Goal: Task Accomplishment & Management: Use online tool/utility

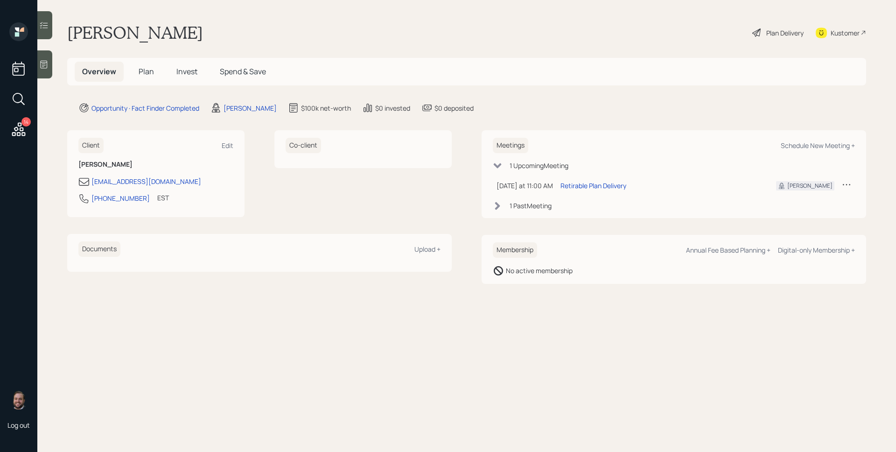
click at [42, 67] on icon at bounding box center [43, 64] width 9 height 9
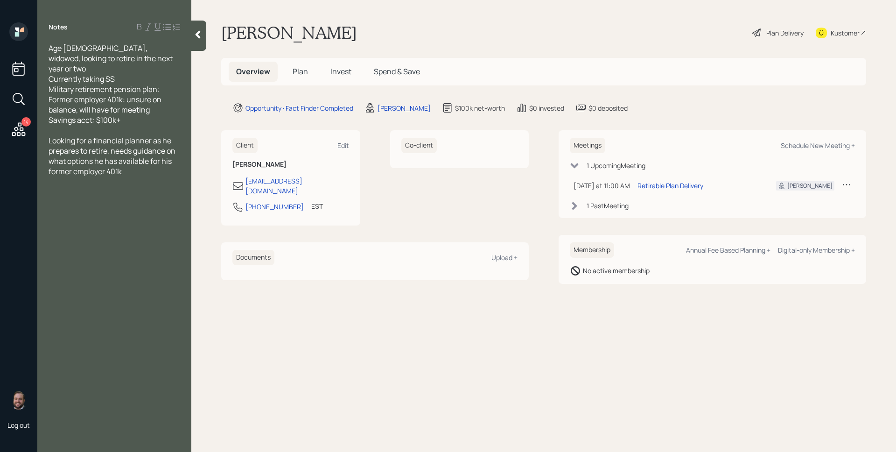
drag, startPoint x: 45, startPoint y: 68, endPoint x: 126, endPoint y: 68, distance: 80.3
click at [126, 68] on div "Age [DEMOGRAPHIC_DATA], widowed, looking to retire in the next year or two Curr…" at bounding box center [114, 109] width 154 height 133
drag, startPoint x: 125, startPoint y: 69, endPoint x: 40, endPoint y: 69, distance: 84.9
click at [40, 69] on div "Age [DEMOGRAPHIC_DATA], widowed, looking to retire in the next year or two Curr…" at bounding box center [114, 109] width 154 height 133
click at [82, 69] on span "Age [DEMOGRAPHIC_DATA], widowed, looking to retire in the next year or two Curr…" at bounding box center [112, 84] width 126 height 82
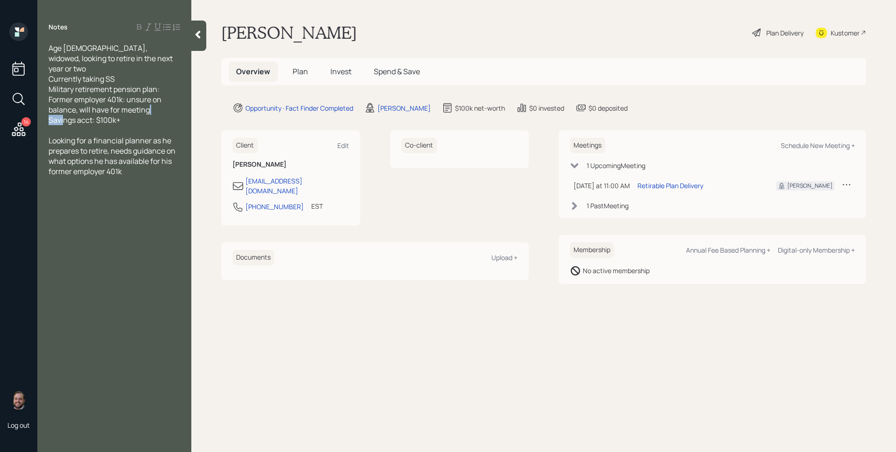
drag, startPoint x: 100, startPoint y: 108, endPoint x: 120, endPoint y: 112, distance: 20.4
click at [119, 113] on span "Age [DEMOGRAPHIC_DATA], widowed, looking to retire in the next year or two Curr…" at bounding box center [112, 84] width 126 height 82
click at [122, 114] on div "Age [DEMOGRAPHIC_DATA], widowed, looking to retire in the next year or two Curr…" at bounding box center [115, 84] width 132 height 82
click at [405, 114] on main "[PERSON_NAME] Plan Delivery Kustomer Overview Plan Invest Spend & Save Opportun…" at bounding box center [543, 226] width 705 height 452
click at [405, 110] on div "[PERSON_NAME]" at bounding box center [403, 108] width 53 height 10
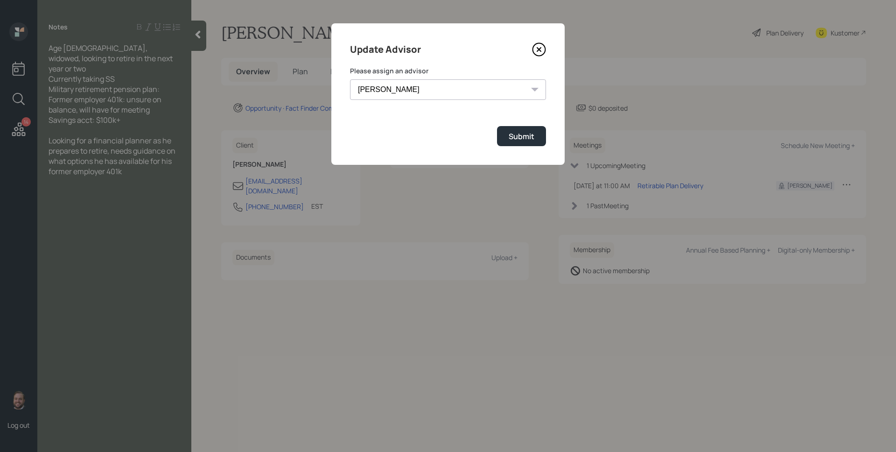
click at [419, 85] on select "[PERSON_NAME] [PERSON_NAME] End [PERSON_NAME] [PERSON_NAME] [PERSON_NAME] [PERS…" at bounding box center [448, 89] width 196 height 21
select select "b1d8ea90-abcc-42aa-86cc-4f33a132aacc"
click at [350, 79] on select "[PERSON_NAME] [PERSON_NAME] End [PERSON_NAME] [PERSON_NAME] [PERSON_NAME] [PERS…" at bounding box center [448, 89] width 196 height 21
click at [531, 135] on div "Submit" at bounding box center [522, 136] width 26 height 10
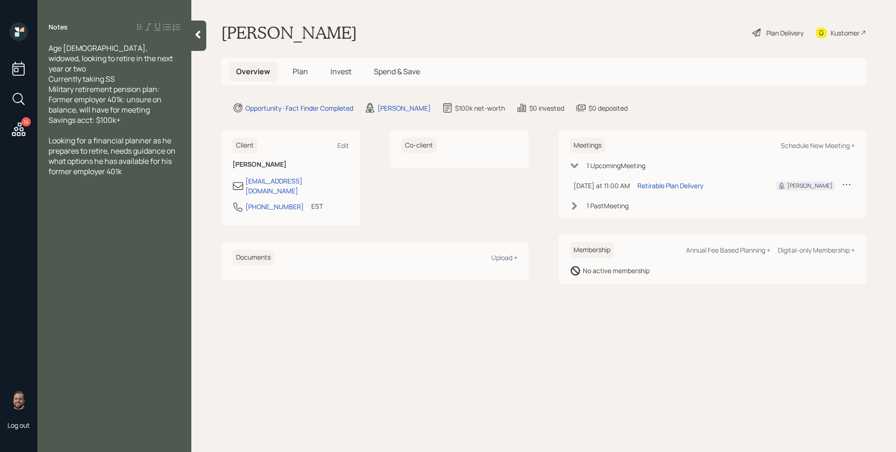
click at [21, 123] on icon at bounding box center [19, 129] width 14 height 14
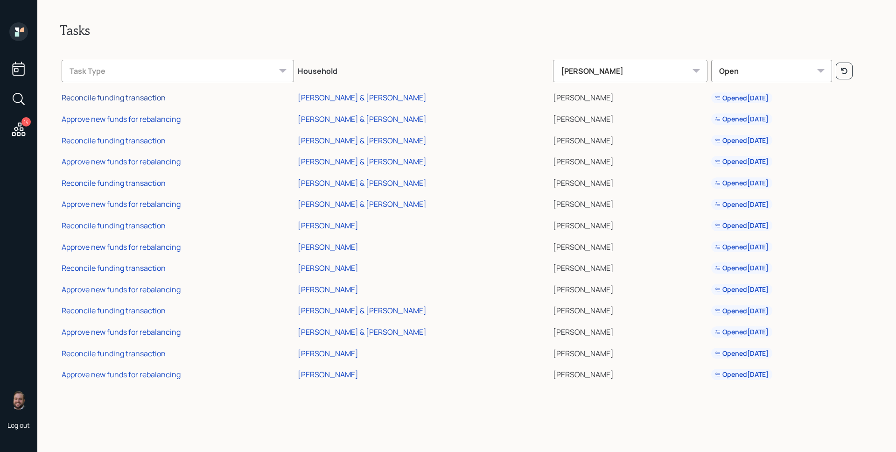
click at [134, 96] on div "Reconcile funding transaction" at bounding box center [114, 97] width 104 height 10
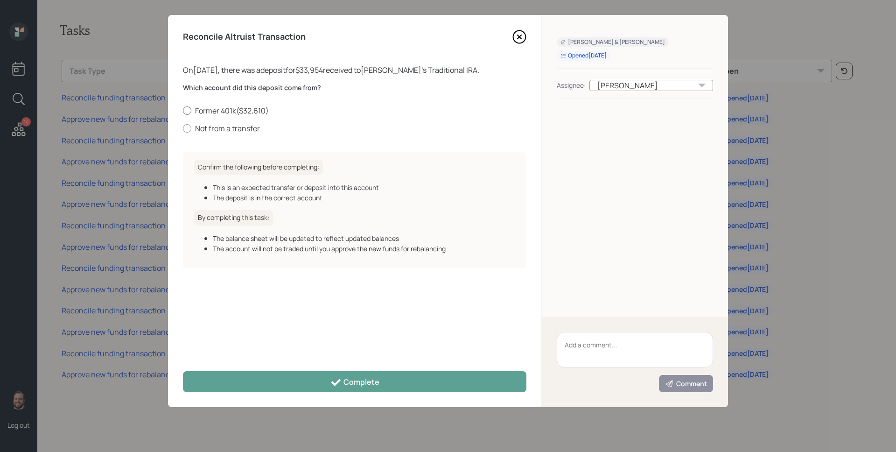
click at [253, 113] on label "Former 401k ( $32,610 )" at bounding box center [354, 110] width 343 height 10
click at [183, 111] on input "Former 401k ( $32,610 )" at bounding box center [182, 110] width 0 height 0
radio input "true"
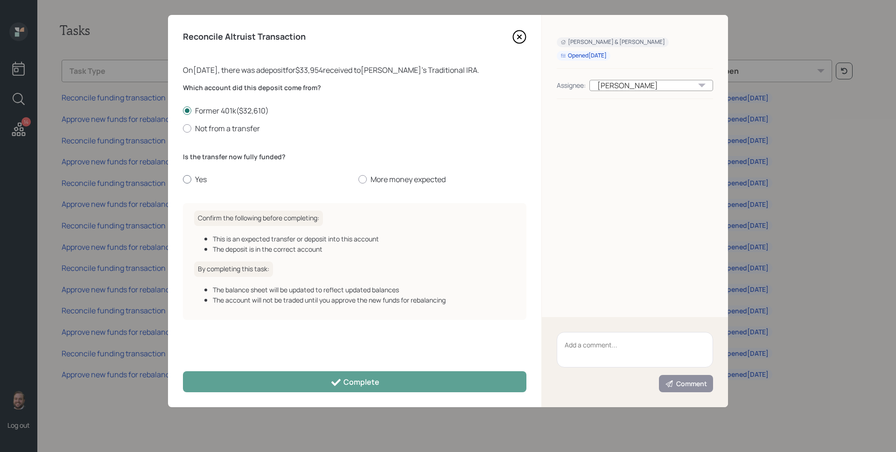
click at [194, 182] on label "Yes" at bounding box center [267, 179] width 168 height 10
click at [183, 180] on input "Yes" at bounding box center [182, 179] width 0 height 0
radio input "true"
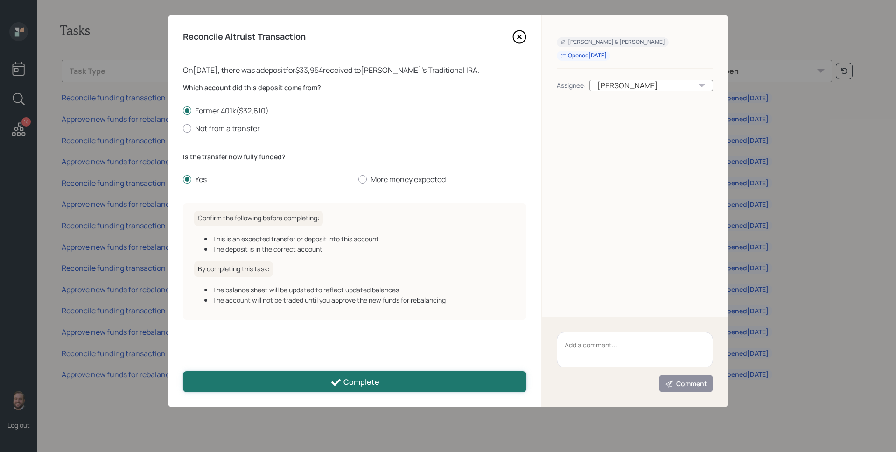
click at [341, 375] on button "Complete" at bounding box center [354, 381] width 343 height 21
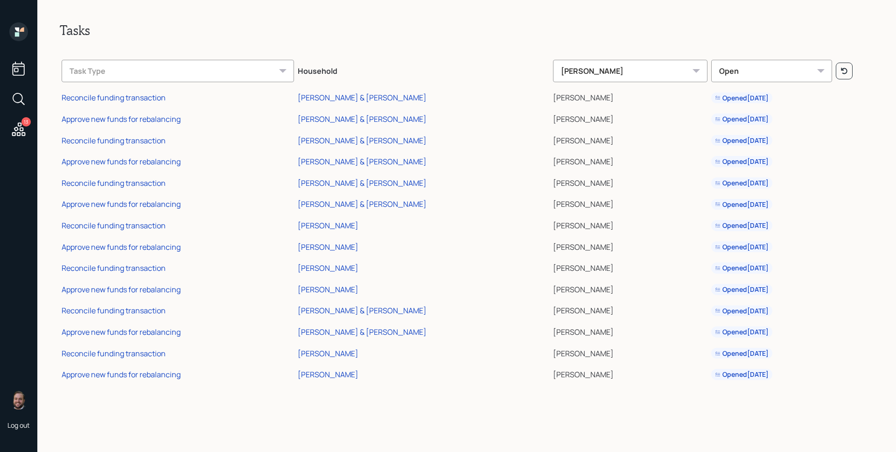
click at [141, 126] on td "Approve new funds for rebalancing" at bounding box center [178, 117] width 236 height 21
click at [142, 125] on td "Approve new funds for rebalancing" at bounding box center [178, 117] width 236 height 21
click at [150, 114] on div "Approve new funds for rebalancing" at bounding box center [121, 119] width 119 height 10
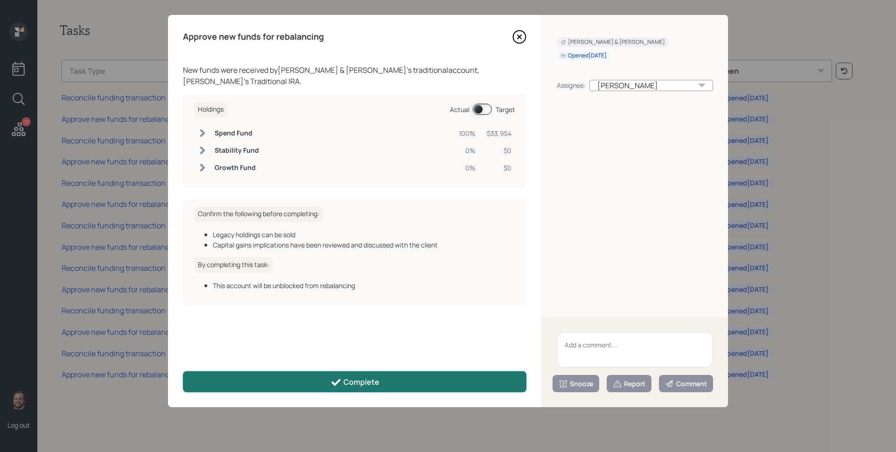
click at [348, 377] on div "Complete" at bounding box center [354, 382] width 49 height 11
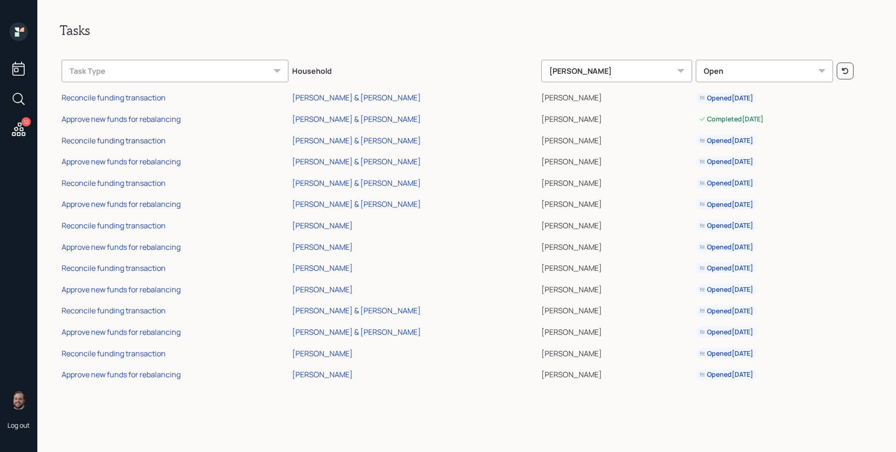
click at [147, 144] on div "Reconcile funding transaction" at bounding box center [114, 140] width 104 height 10
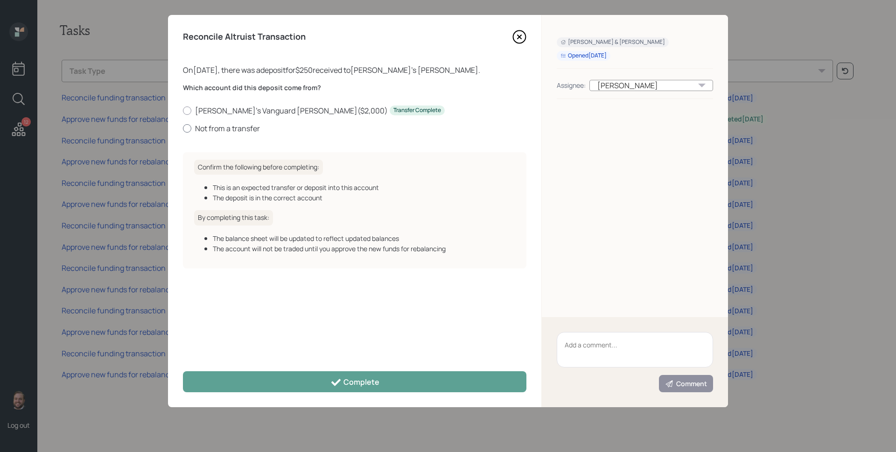
click at [231, 131] on label "Not from a transfer" at bounding box center [354, 128] width 343 height 10
click at [183, 128] on input "Not from a transfer" at bounding box center [182, 128] width 0 height 0
radio input "true"
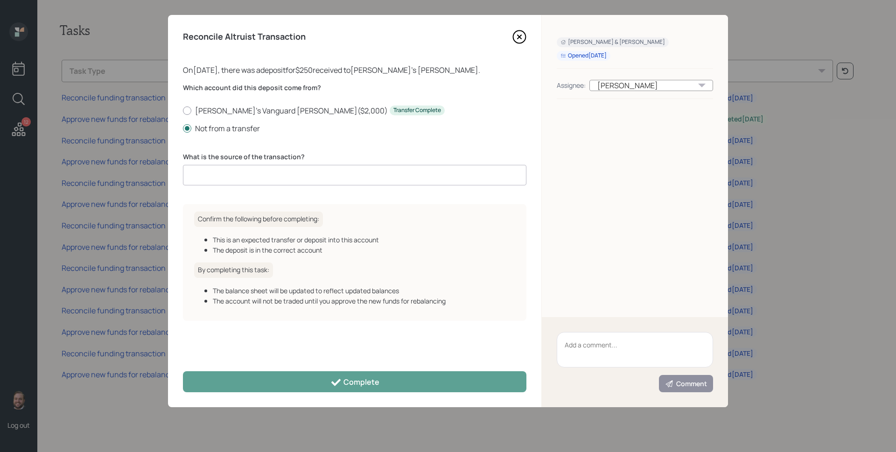
click at [249, 171] on input at bounding box center [354, 175] width 343 height 21
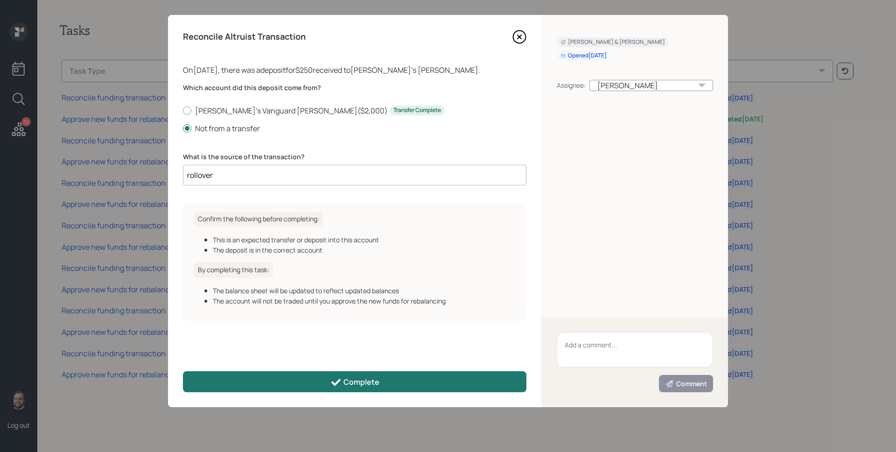
type input "rollover"
click at [366, 379] on div "Complete" at bounding box center [354, 382] width 49 height 11
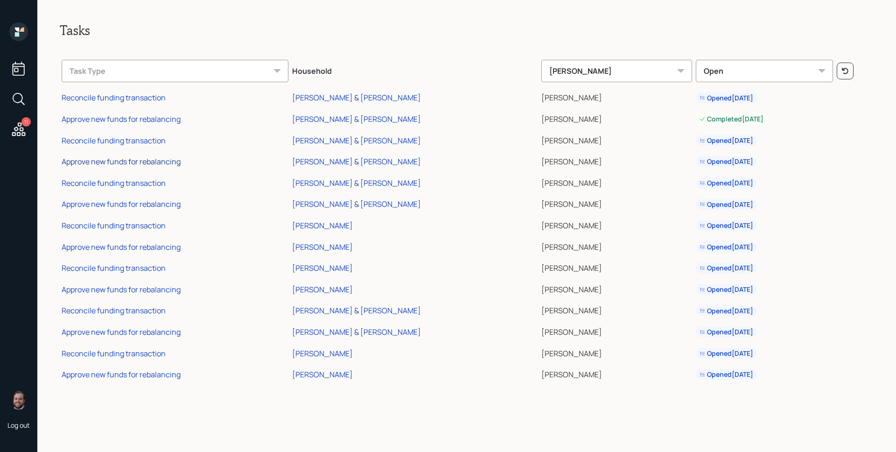
click at [145, 163] on div "Approve new funds for rebalancing" at bounding box center [121, 161] width 119 height 10
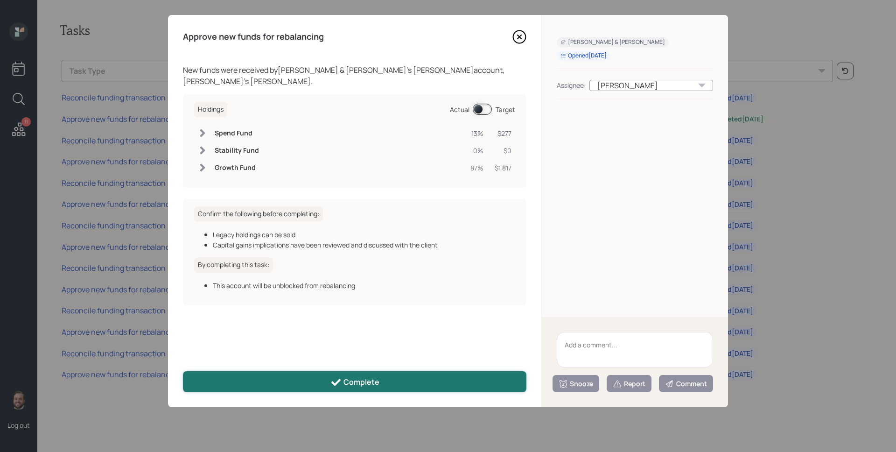
click at [380, 382] on button "Complete" at bounding box center [354, 381] width 343 height 21
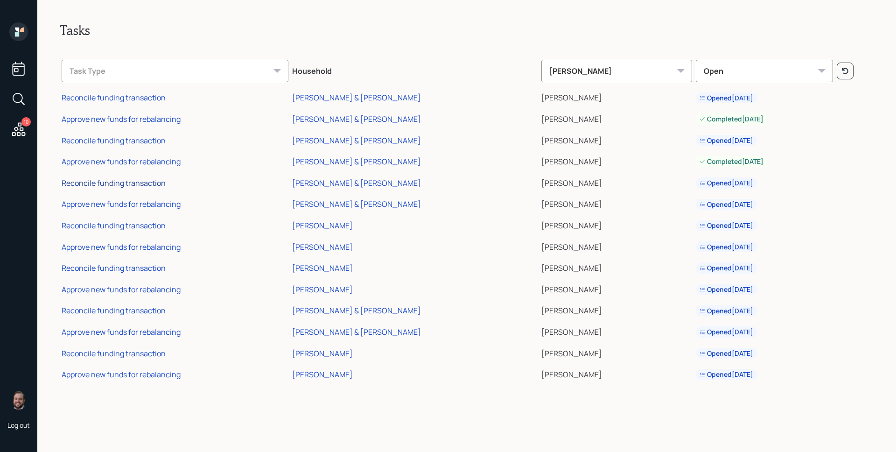
click at [145, 185] on div "Reconcile funding transaction" at bounding box center [114, 183] width 104 height 10
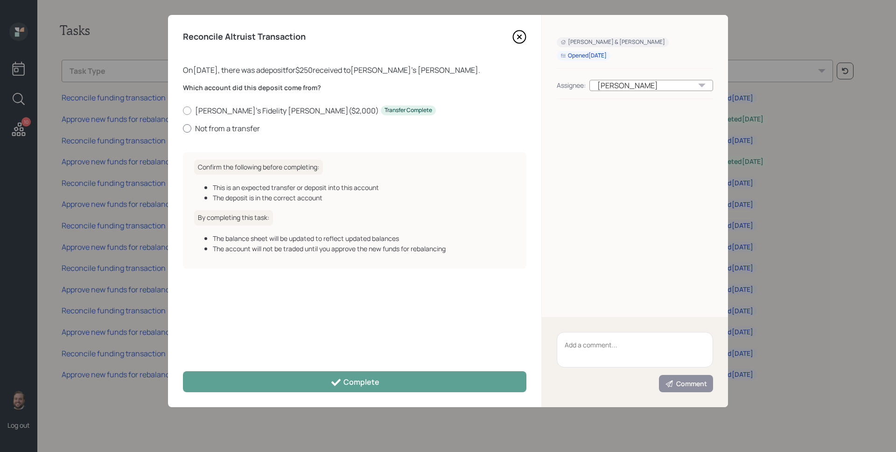
click at [232, 129] on label "Not from a transfer" at bounding box center [354, 128] width 343 height 10
click at [183, 128] on input "Not from a transfer" at bounding box center [182, 128] width 0 height 0
radio input "true"
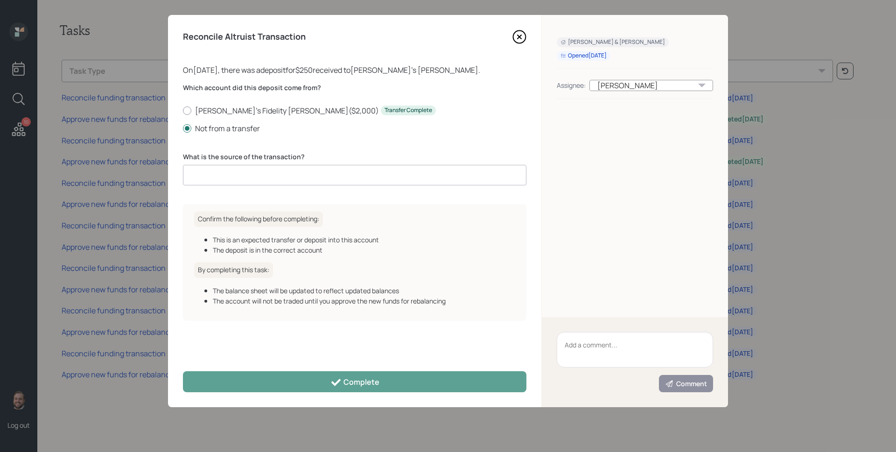
click at [258, 183] on input at bounding box center [354, 175] width 343 height 21
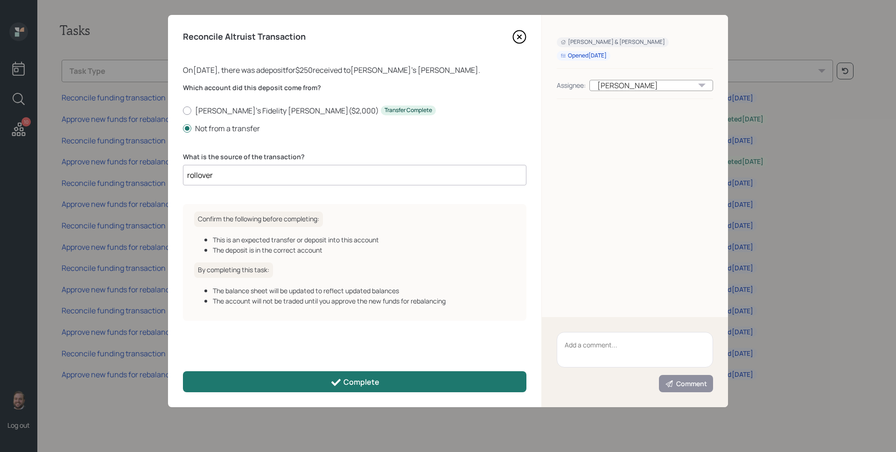
type input "rollover"
click at [367, 383] on div "Complete" at bounding box center [354, 382] width 49 height 11
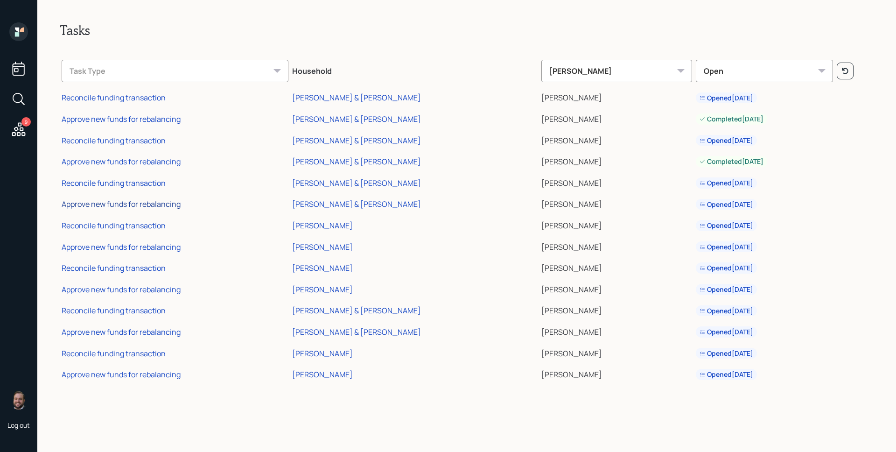
click at [136, 204] on div "Approve new funds for rebalancing" at bounding box center [121, 204] width 119 height 10
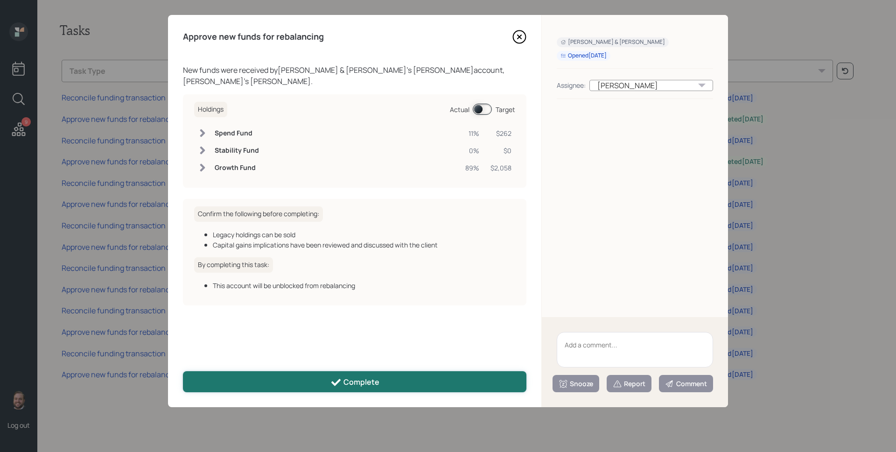
click at [390, 382] on button "Complete" at bounding box center [354, 381] width 343 height 21
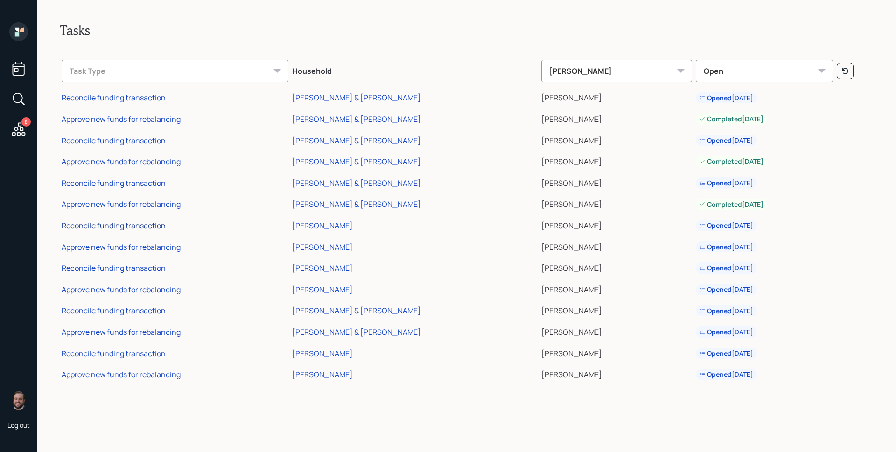
click at [132, 223] on div "Reconcile funding transaction" at bounding box center [114, 225] width 104 height 10
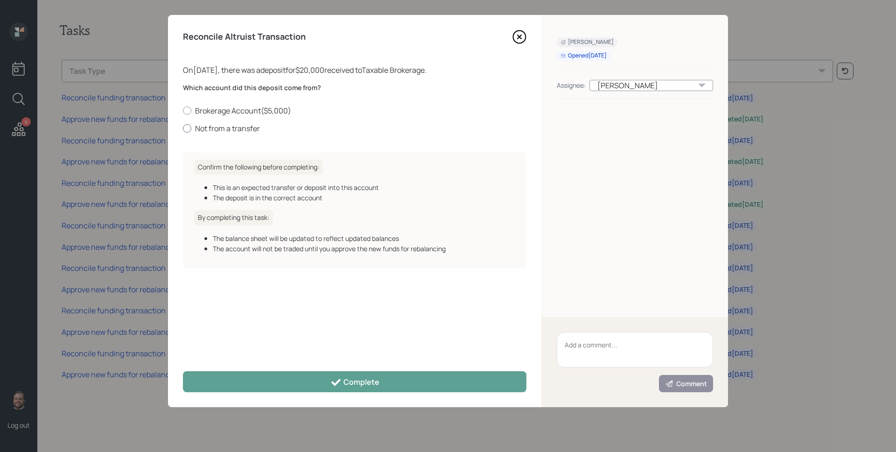
click at [226, 131] on label "Not from a transfer" at bounding box center [354, 128] width 343 height 10
click at [183, 128] on input "Not from a transfer" at bounding box center [182, 128] width 0 height 0
radio input "true"
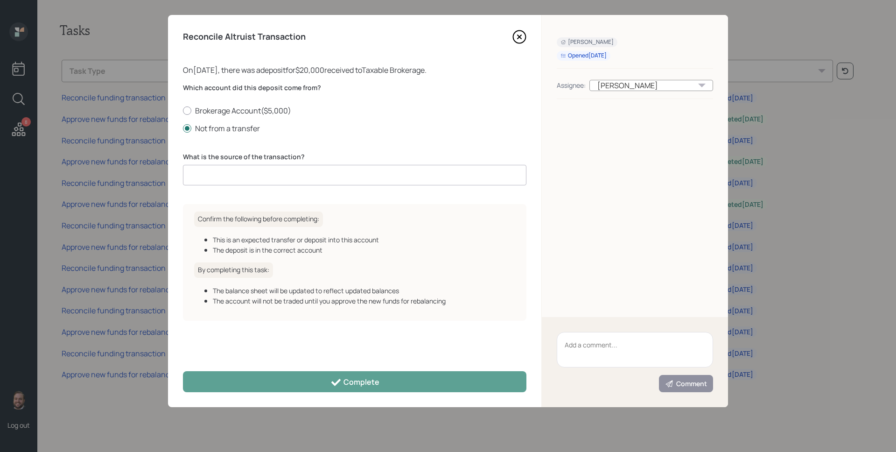
click at [237, 170] on input at bounding box center [354, 175] width 343 height 21
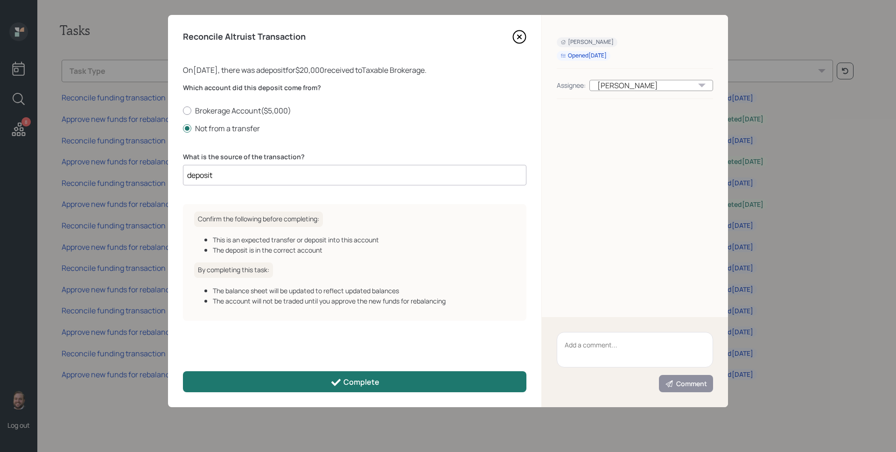
type input "deposit"
click at [364, 382] on div "Complete" at bounding box center [354, 382] width 49 height 11
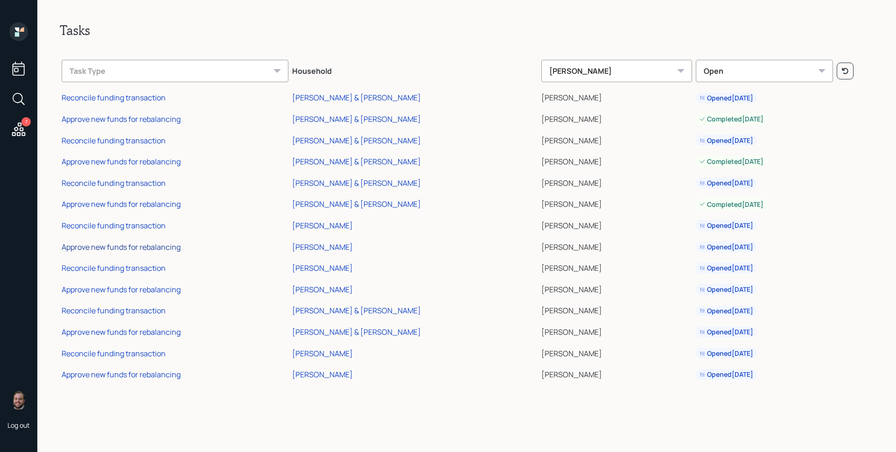
click at [133, 245] on div "Approve new funds for rebalancing" at bounding box center [121, 247] width 119 height 10
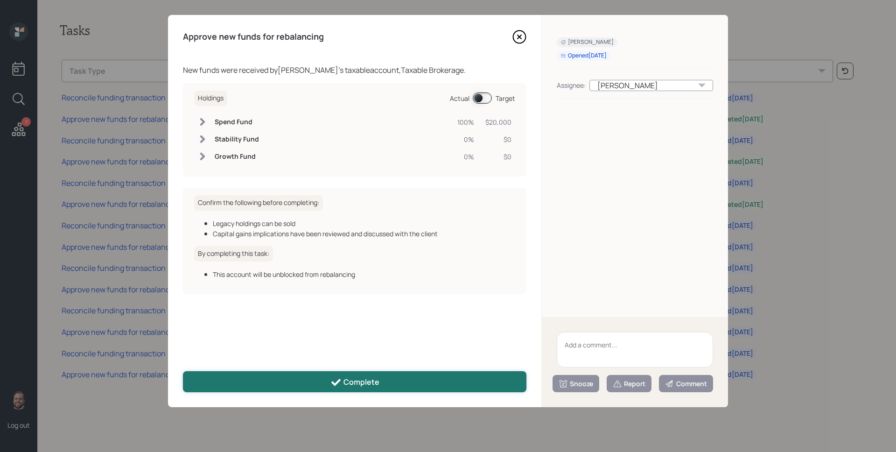
click at [354, 377] on div "Complete" at bounding box center [354, 382] width 49 height 11
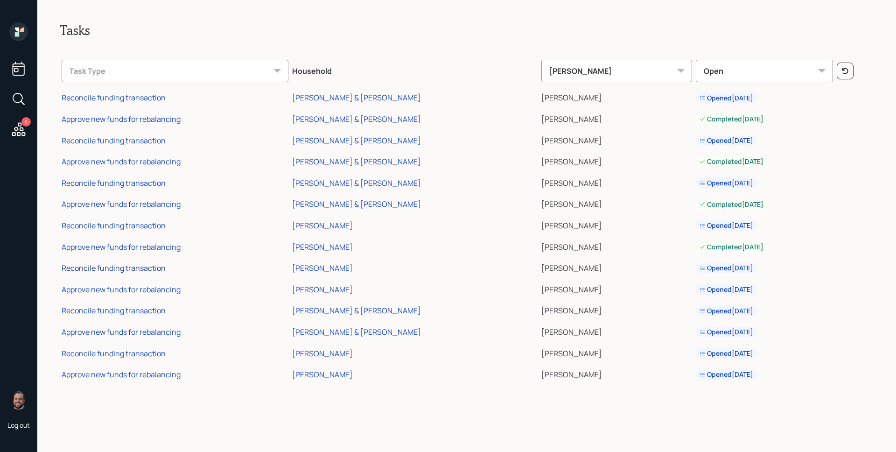
click at [122, 267] on div "Reconcile funding transaction" at bounding box center [114, 268] width 104 height 10
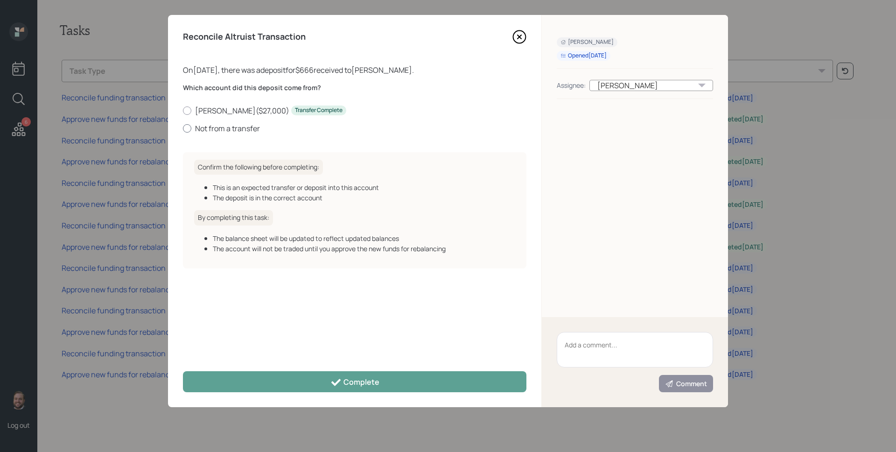
click at [207, 128] on label "Not from a transfer" at bounding box center [354, 128] width 343 height 10
click at [183, 128] on input "Not from a transfer" at bounding box center [182, 128] width 0 height 0
radio input "true"
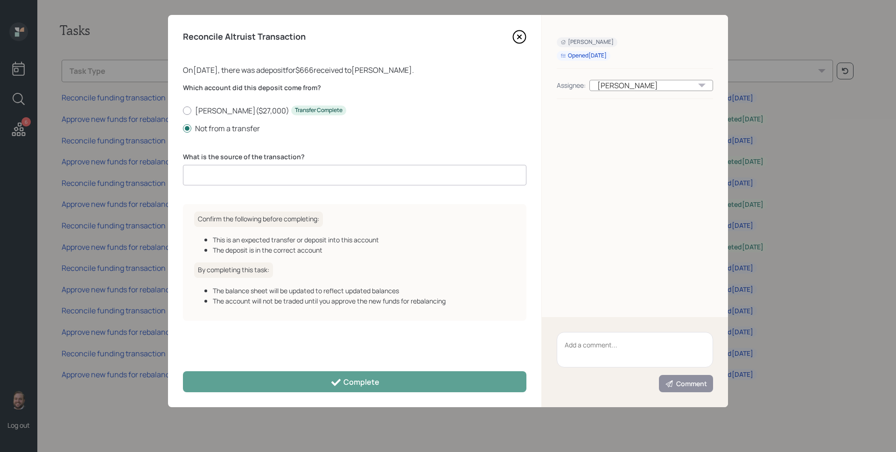
click at [241, 176] on input at bounding box center [354, 175] width 343 height 21
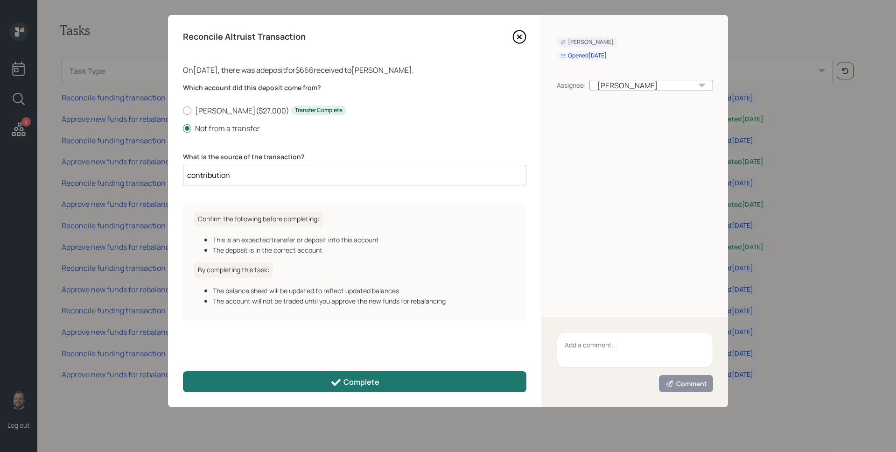
type input "contribution"
click at [333, 377] on icon at bounding box center [335, 382] width 11 height 11
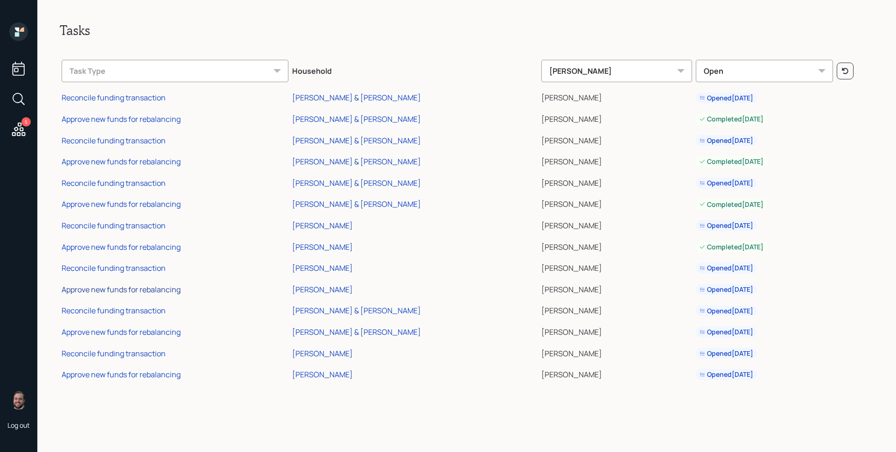
click at [122, 291] on div "Approve new funds for rebalancing" at bounding box center [121, 289] width 119 height 10
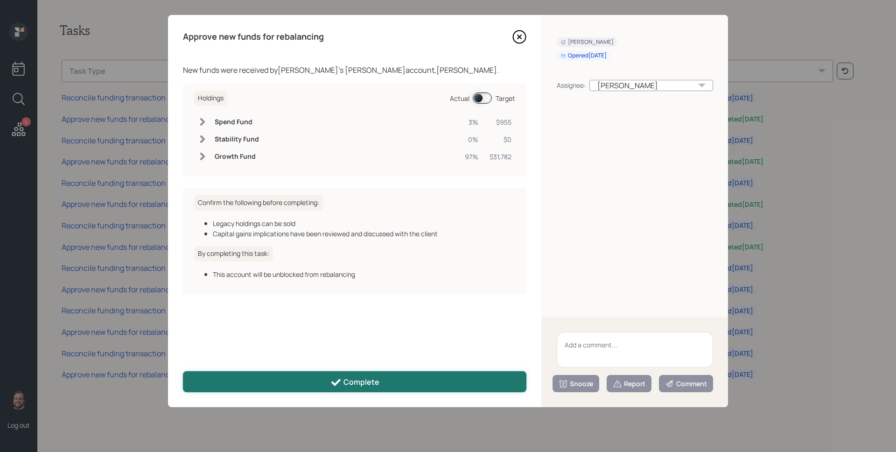
click at [353, 380] on div "Complete" at bounding box center [354, 382] width 49 height 11
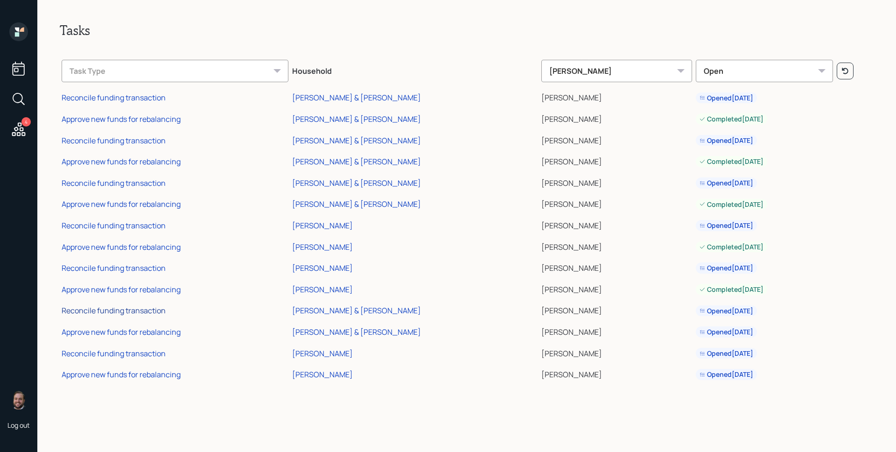
click at [148, 307] on div "Reconcile funding transaction" at bounding box center [114, 310] width 104 height 10
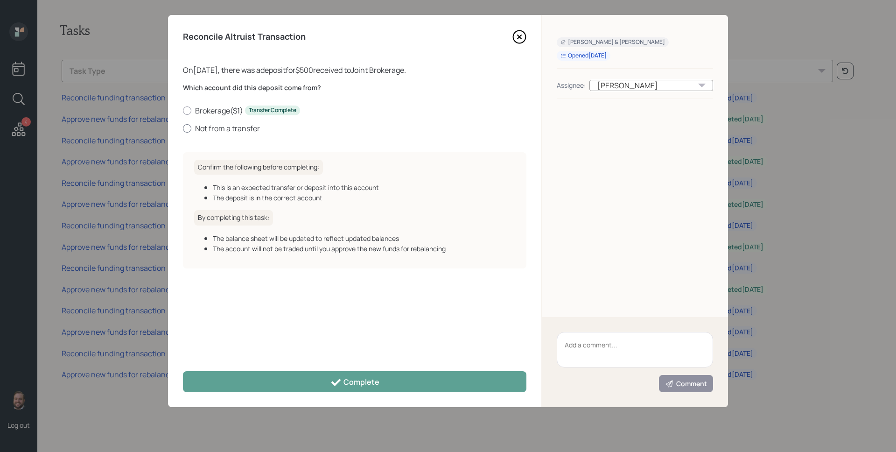
click at [210, 129] on label "Not from a transfer" at bounding box center [354, 128] width 343 height 10
click at [183, 128] on input "Not from a transfer" at bounding box center [182, 128] width 0 height 0
radio input "true"
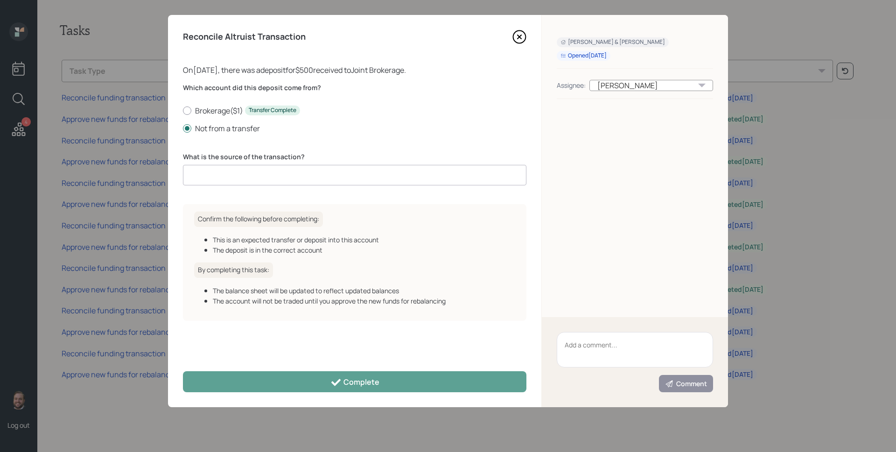
click at [224, 173] on input at bounding box center [354, 175] width 343 height 21
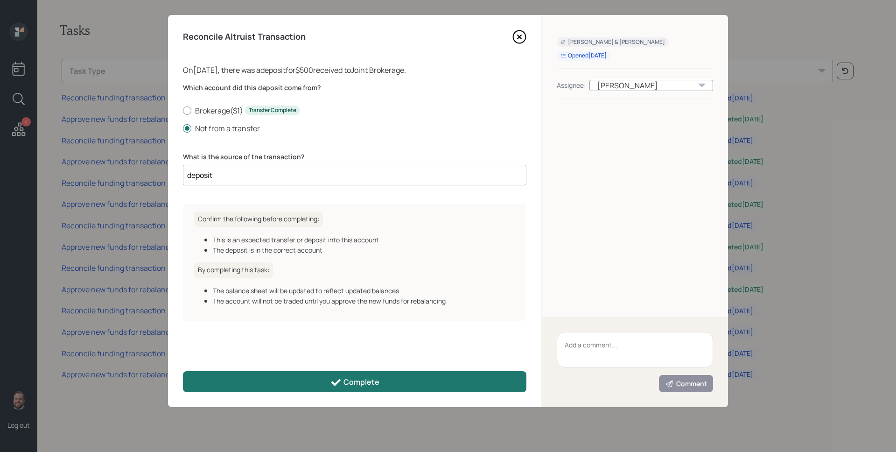
type input "deposit"
click at [327, 378] on button "Complete" at bounding box center [354, 381] width 343 height 21
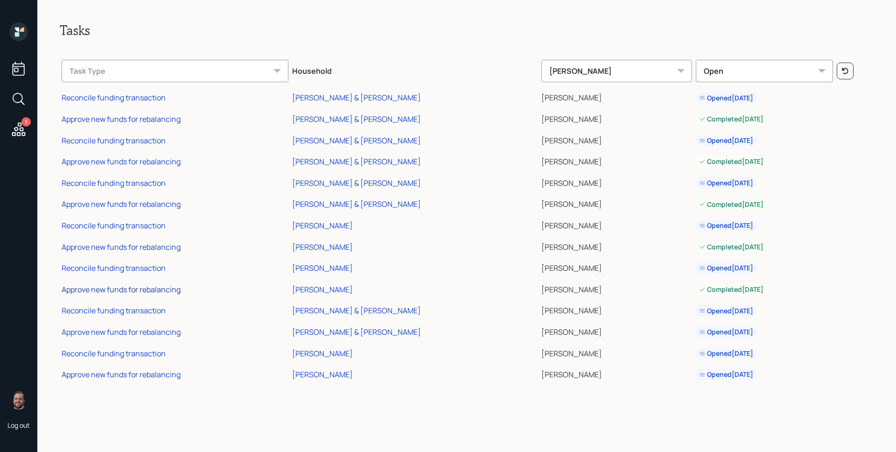
click at [131, 287] on div "Approve new funds for rebalancing" at bounding box center [121, 289] width 119 height 10
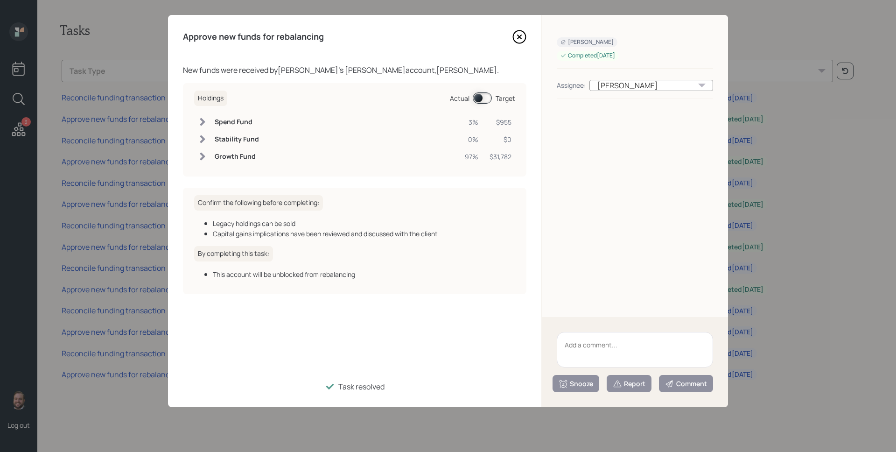
click at [513, 36] on icon at bounding box center [519, 37] width 13 height 13
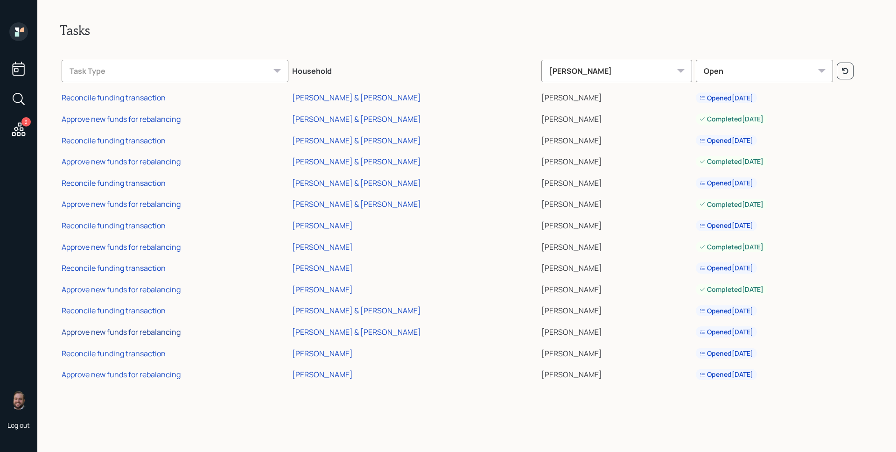
click at [94, 329] on div "Approve new funds for rebalancing" at bounding box center [121, 332] width 119 height 10
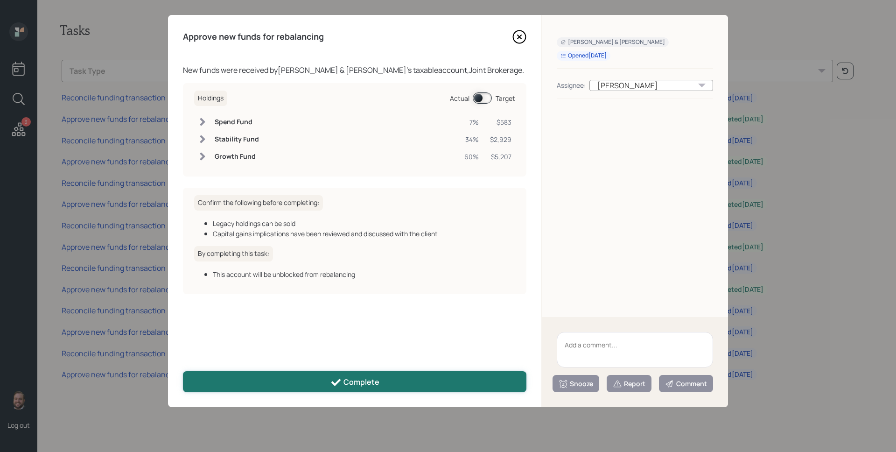
click at [390, 379] on button "Complete" at bounding box center [354, 381] width 343 height 21
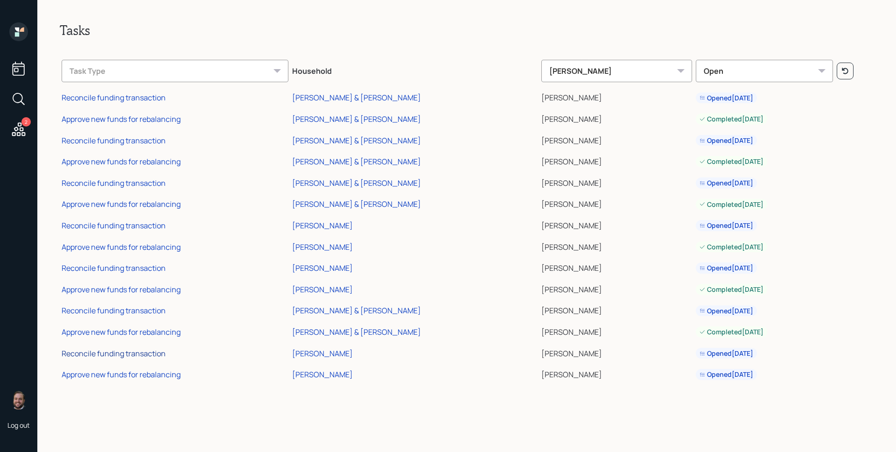
click at [133, 349] on div "Reconcile funding transaction" at bounding box center [114, 353] width 104 height 10
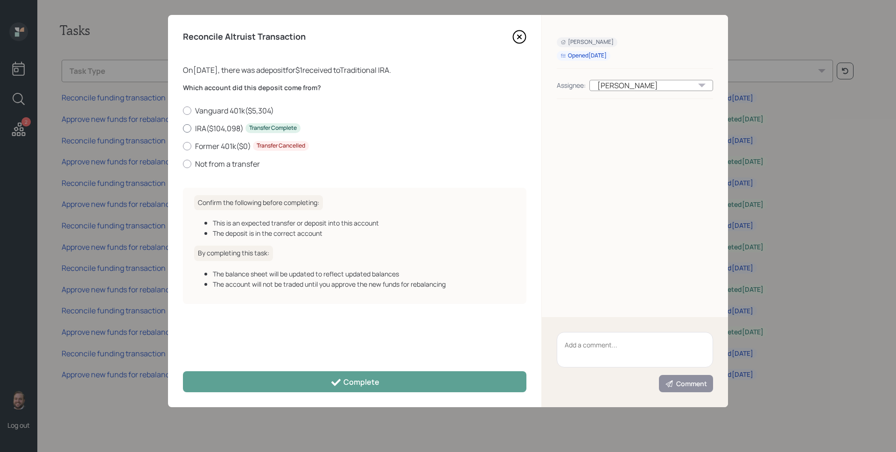
click at [212, 129] on label "IRA ( $104,098 ) Transfer Complete" at bounding box center [354, 128] width 343 height 10
click at [183, 128] on input "IRA ( $104,098 ) Transfer Complete" at bounding box center [182, 128] width 0 height 0
radio input "true"
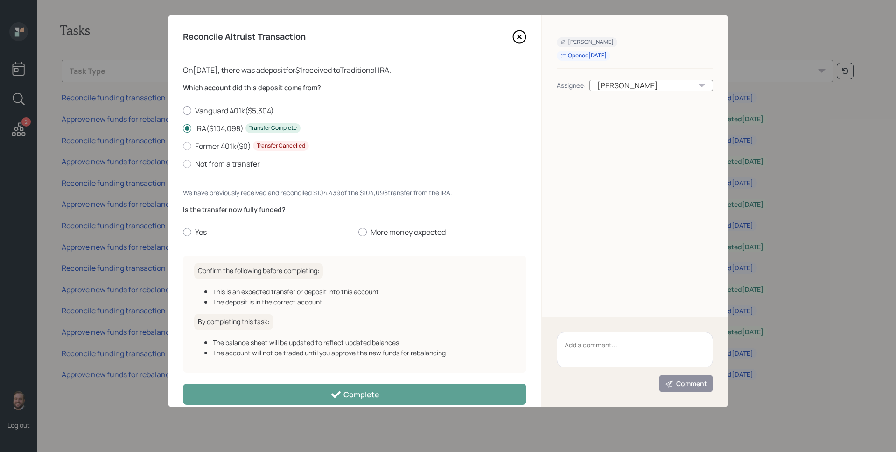
click at [186, 228] on div at bounding box center [187, 232] width 8 height 8
click at [183, 232] on input "Yes" at bounding box center [182, 232] width 0 height 0
radio input "true"
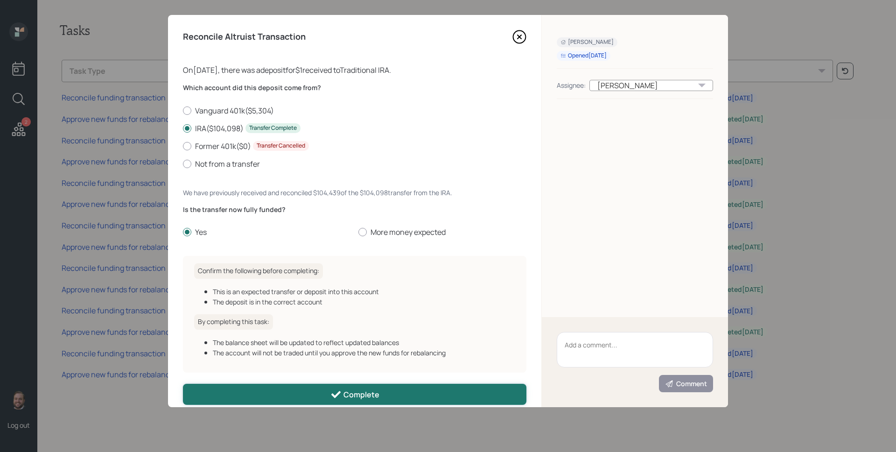
click at [338, 390] on icon at bounding box center [335, 394] width 11 height 11
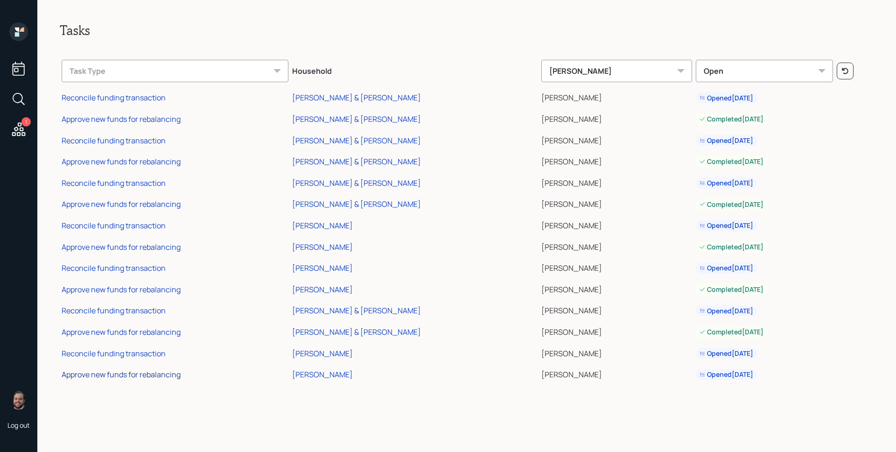
click at [154, 370] on div "Approve new funds for rebalancing" at bounding box center [121, 374] width 119 height 10
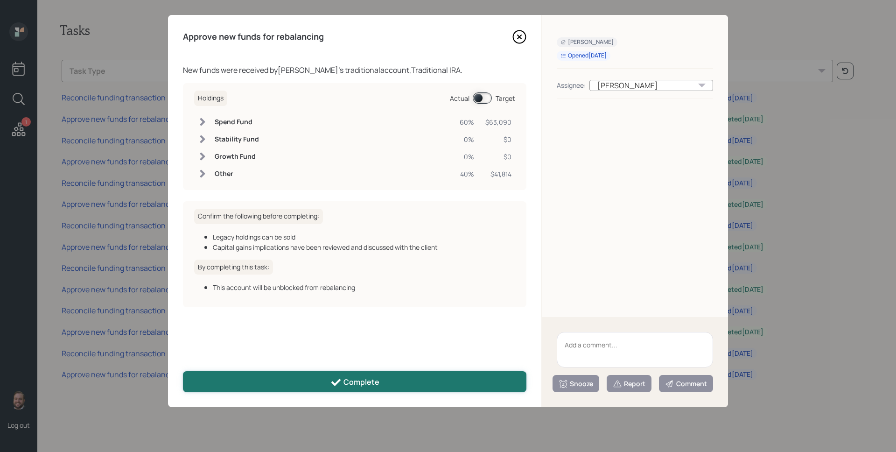
click at [326, 377] on button "Complete" at bounding box center [354, 381] width 343 height 21
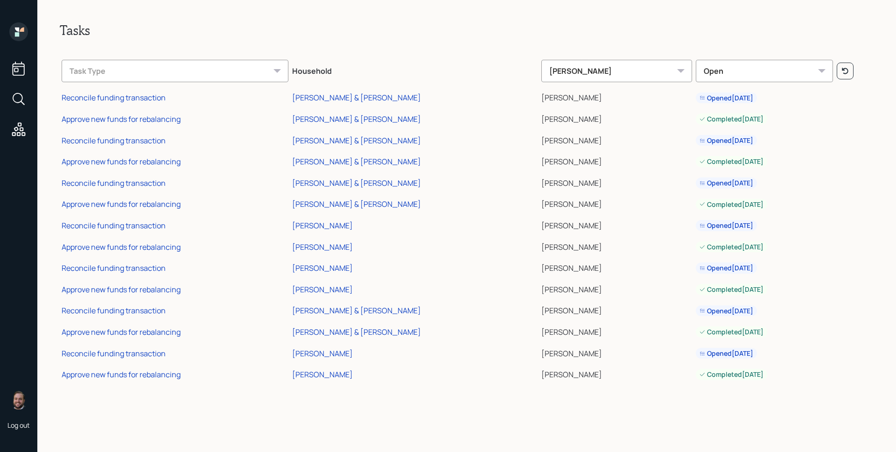
click at [18, 28] on icon at bounding box center [17, 30] width 4 height 4
